Goal: Obtain resource: Obtain resource

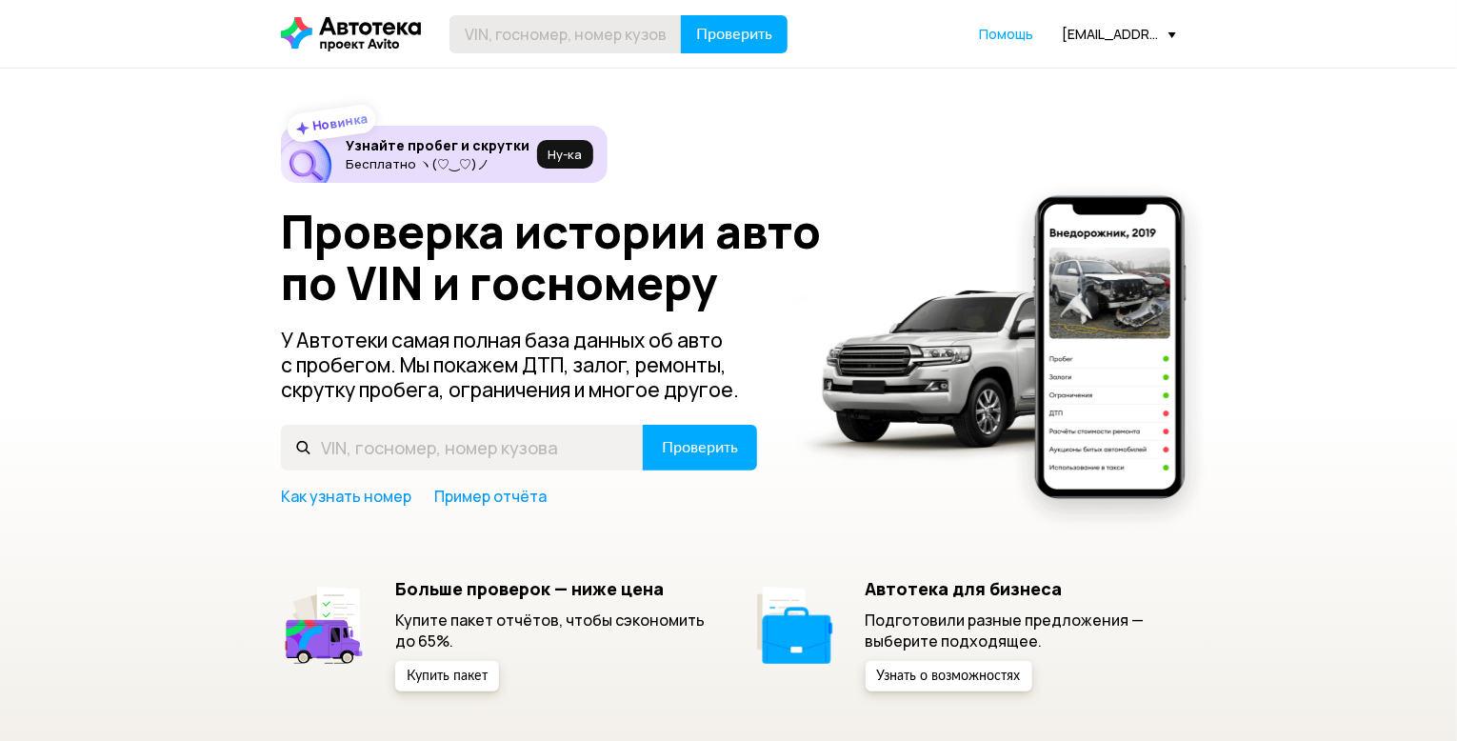
click at [587, 53] on header "Проверить Помощь [EMAIL_ADDRESS][DOMAIN_NAME]" at bounding box center [728, 34] width 1457 height 68
click at [594, 40] on input "text" at bounding box center [565, 34] width 232 height 38
paste input "[VEHICLE_IDENTIFICATION_NUMBER]"
type input "[VEHICLE_IDENTIFICATION_NUMBER]"
click at [721, 32] on span "Проверить" at bounding box center [734, 34] width 76 height 15
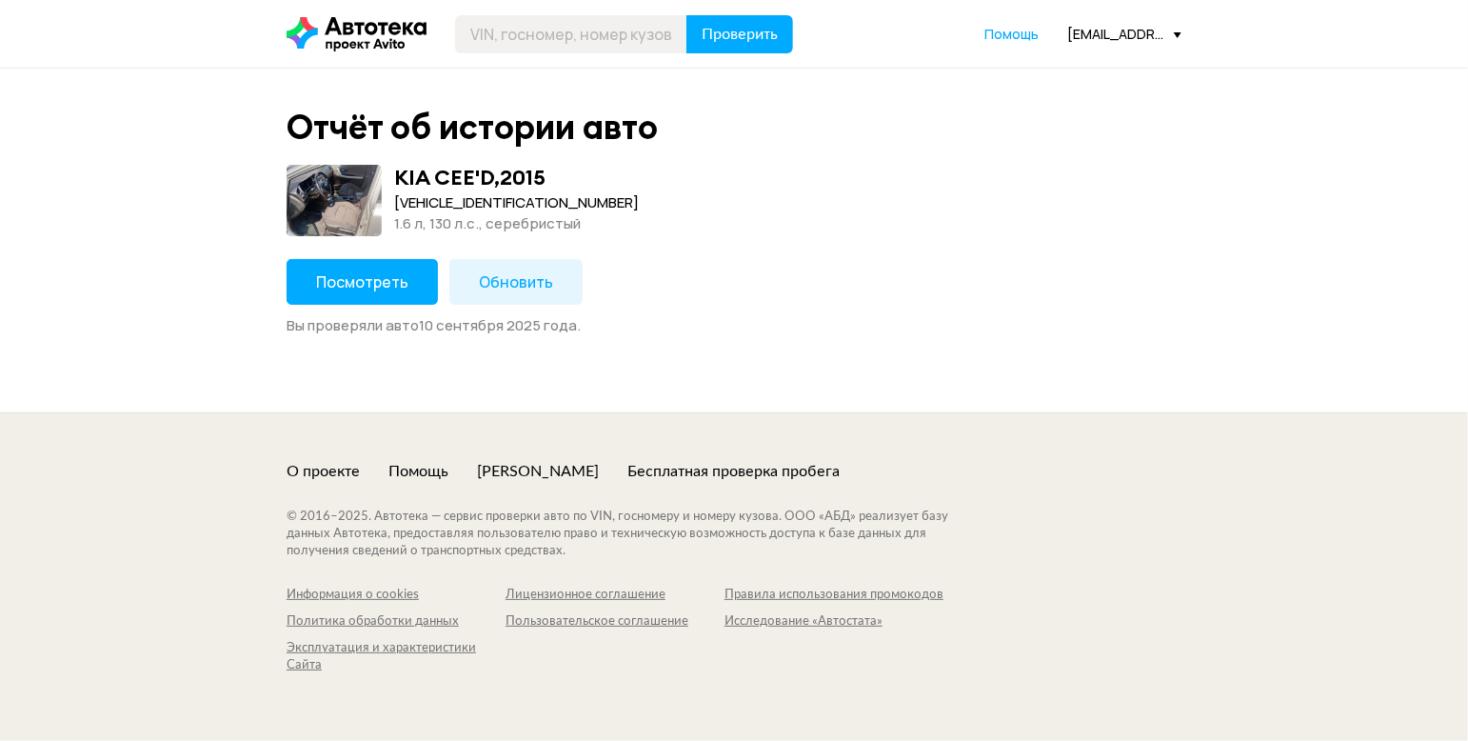
click at [383, 280] on span "Посмотреть" at bounding box center [362, 281] width 92 height 21
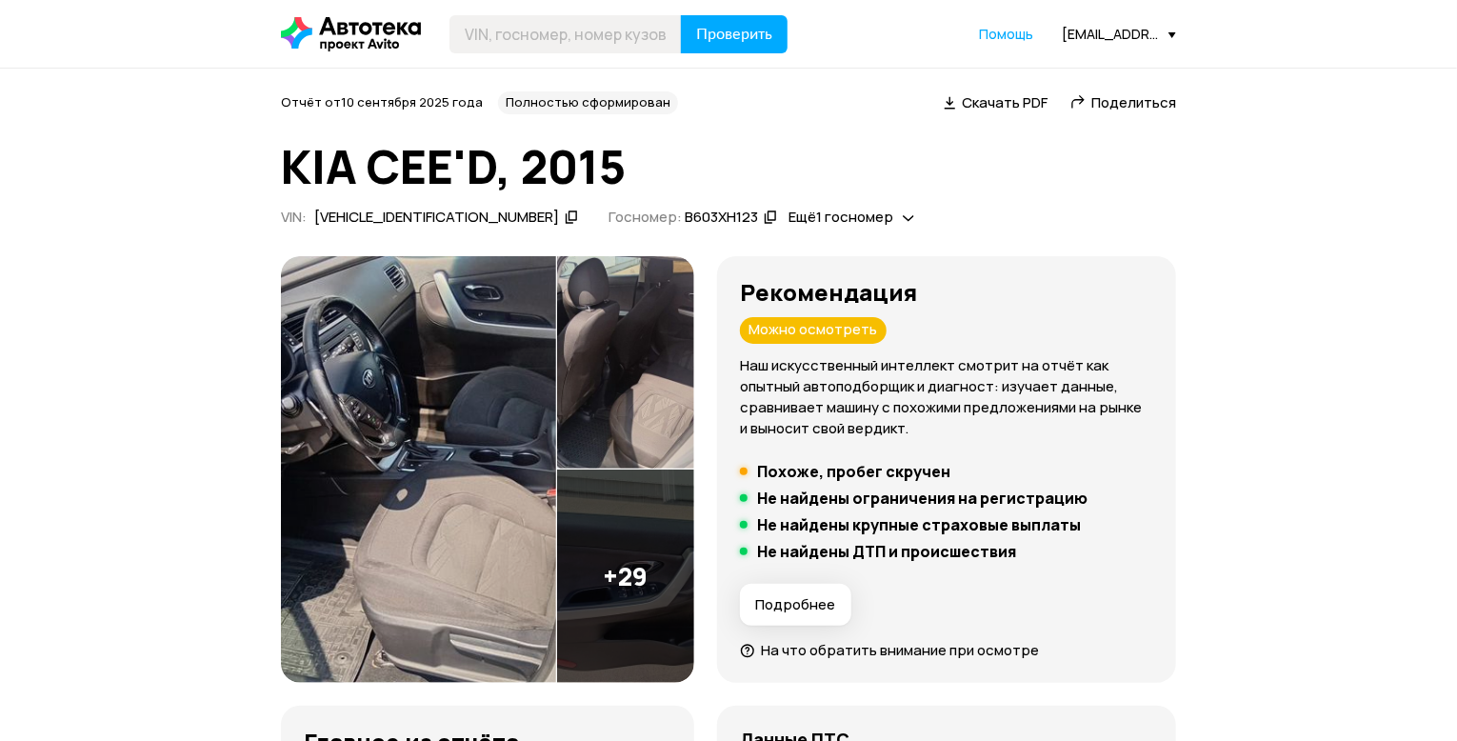
click at [1002, 103] on span "Скачать PDF" at bounding box center [1005, 102] width 86 height 20
